Goal: Navigation & Orientation: Find specific page/section

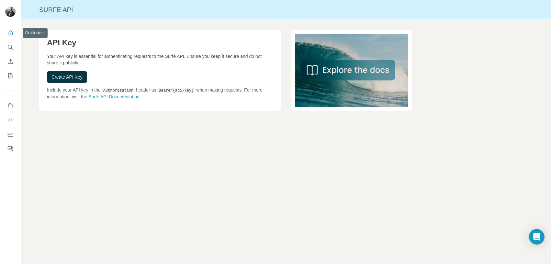
click at [10, 33] on icon "Quick start" at bounding box center [10, 33] width 6 height 6
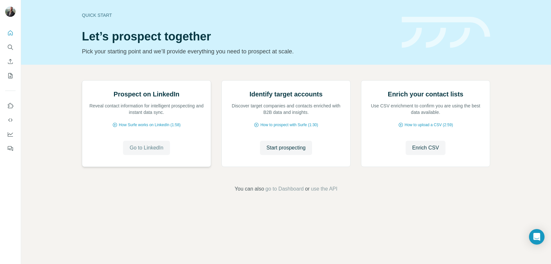
click at [147, 152] on span "Go to LinkedIn" at bounding box center [146, 148] width 34 height 8
click at [10, 78] on icon "My lists" at bounding box center [10, 75] width 6 height 6
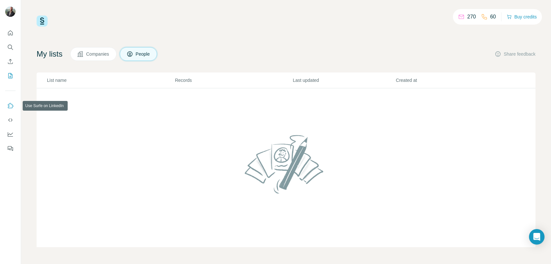
click at [12, 107] on icon "Use Surfe on LinkedIn" at bounding box center [11, 105] width 6 height 5
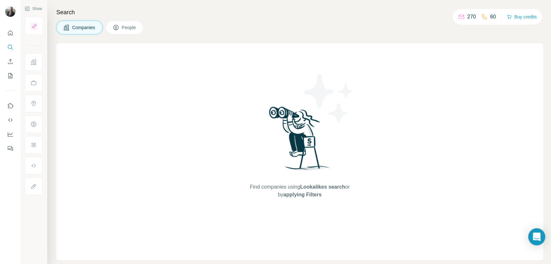
click at [536, 238] on icon "Open Intercom Messenger" at bounding box center [536, 237] width 7 height 8
